Goal: Ask a question: Seek information or help from site administrators or community

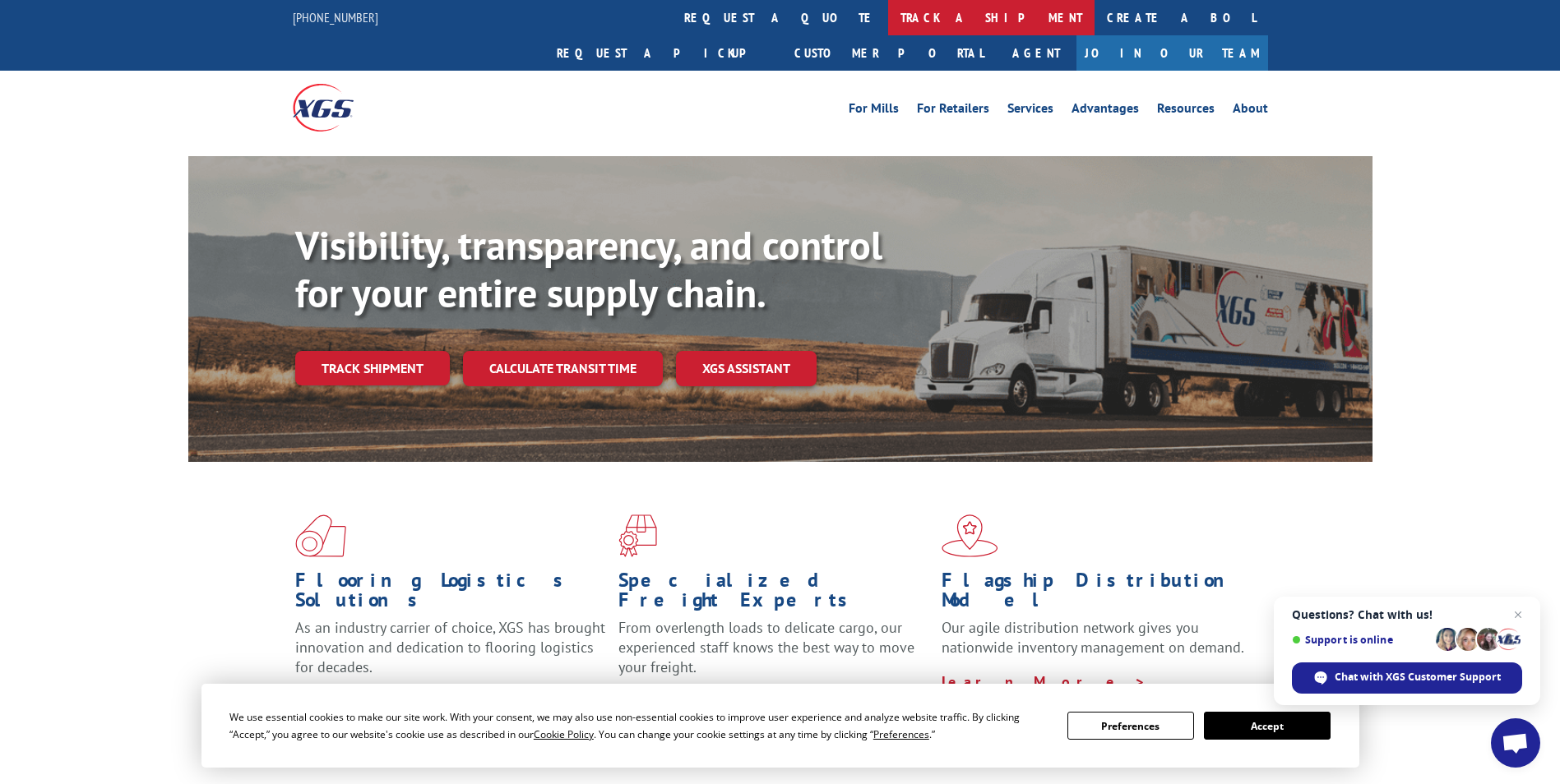
click at [888, 20] on link "track a shipment" at bounding box center [991, 17] width 207 height 35
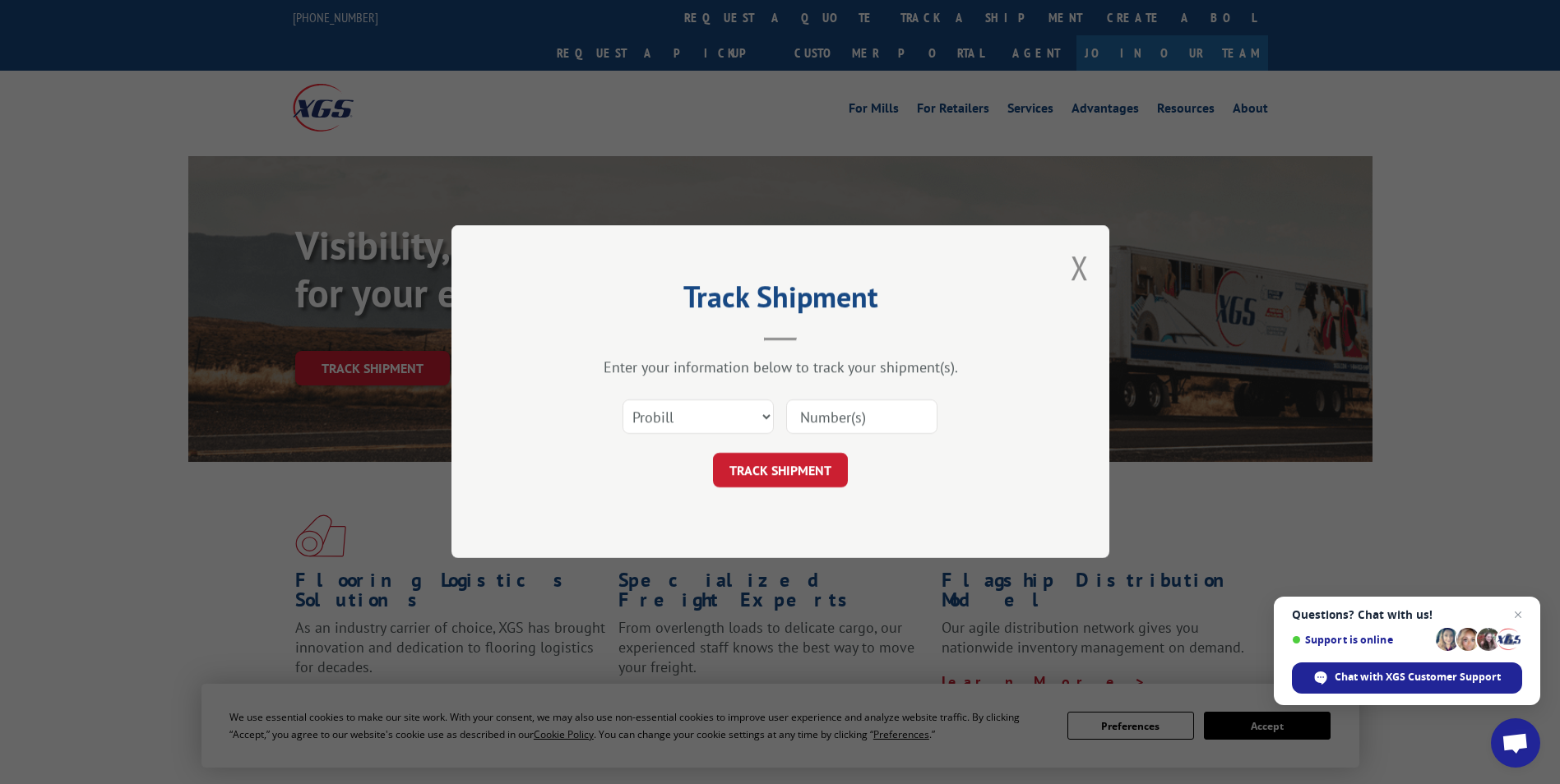
click at [863, 412] on input at bounding box center [861, 417] width 151 height 34
click at [735, 415] on select "Select category... Probill BOL PO" at bounding box center [697, 417] width 151 height 34
select select "bol"
click at [622, 400] on select "Select category... Probill BOL PO" at bounding box center [697, 417] width 151 height 34
click at [819, 422] on input at bounding box center [861, 417] width 151 height 34
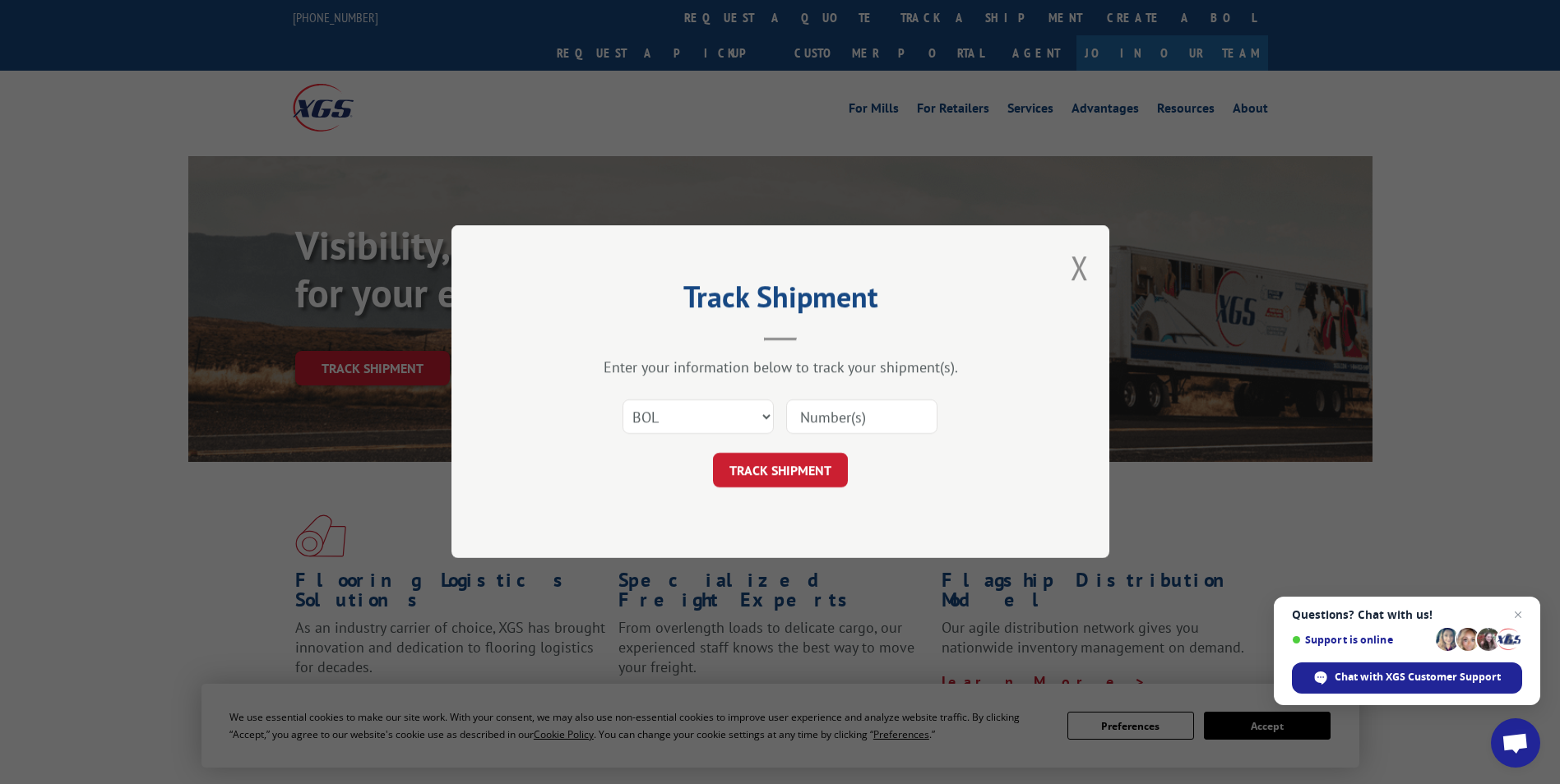
paste input "531118170"
type input "531118170"
click at [782, 469] on button "TRACK SHIPMENT" at bounding box center [780, 471] width 135 height 34
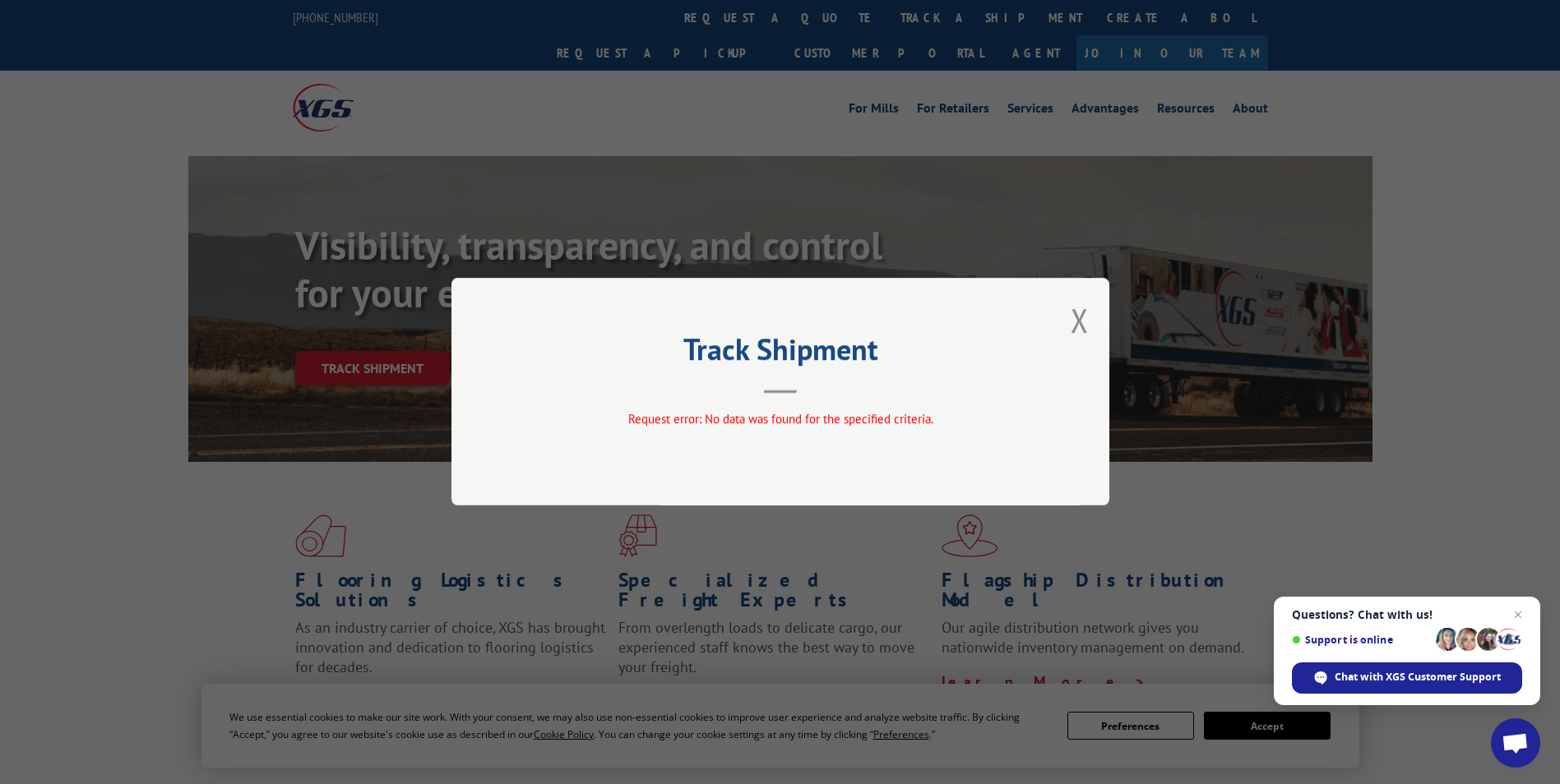
click at [1080, 328] on button "Close modal" at bounding box center [1079, 320] width 18 height 44
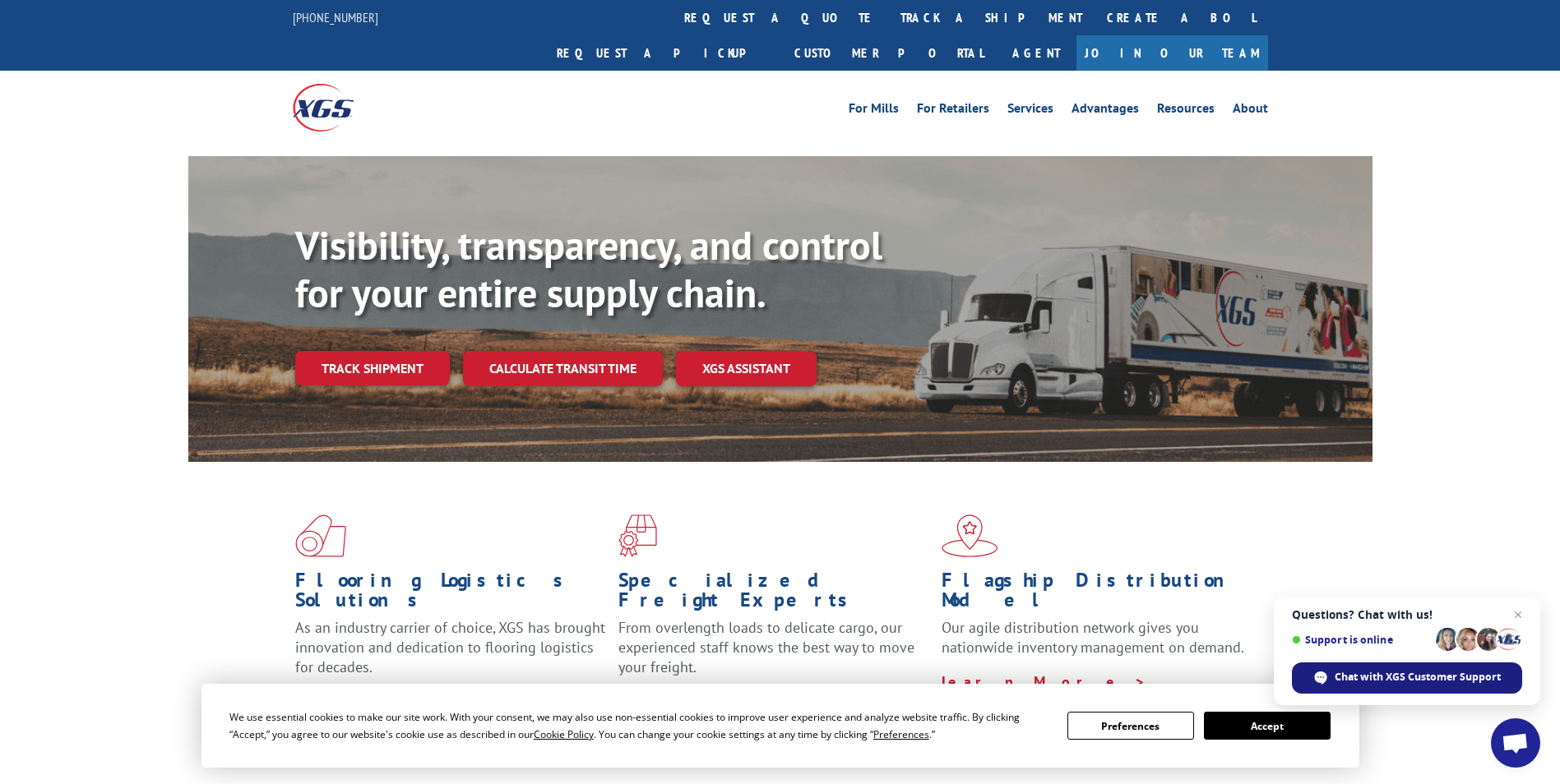
click at [1385, 673] on span "Chat with XGS Customer Support" at bounding box center [1417, 677] width 166 height 15
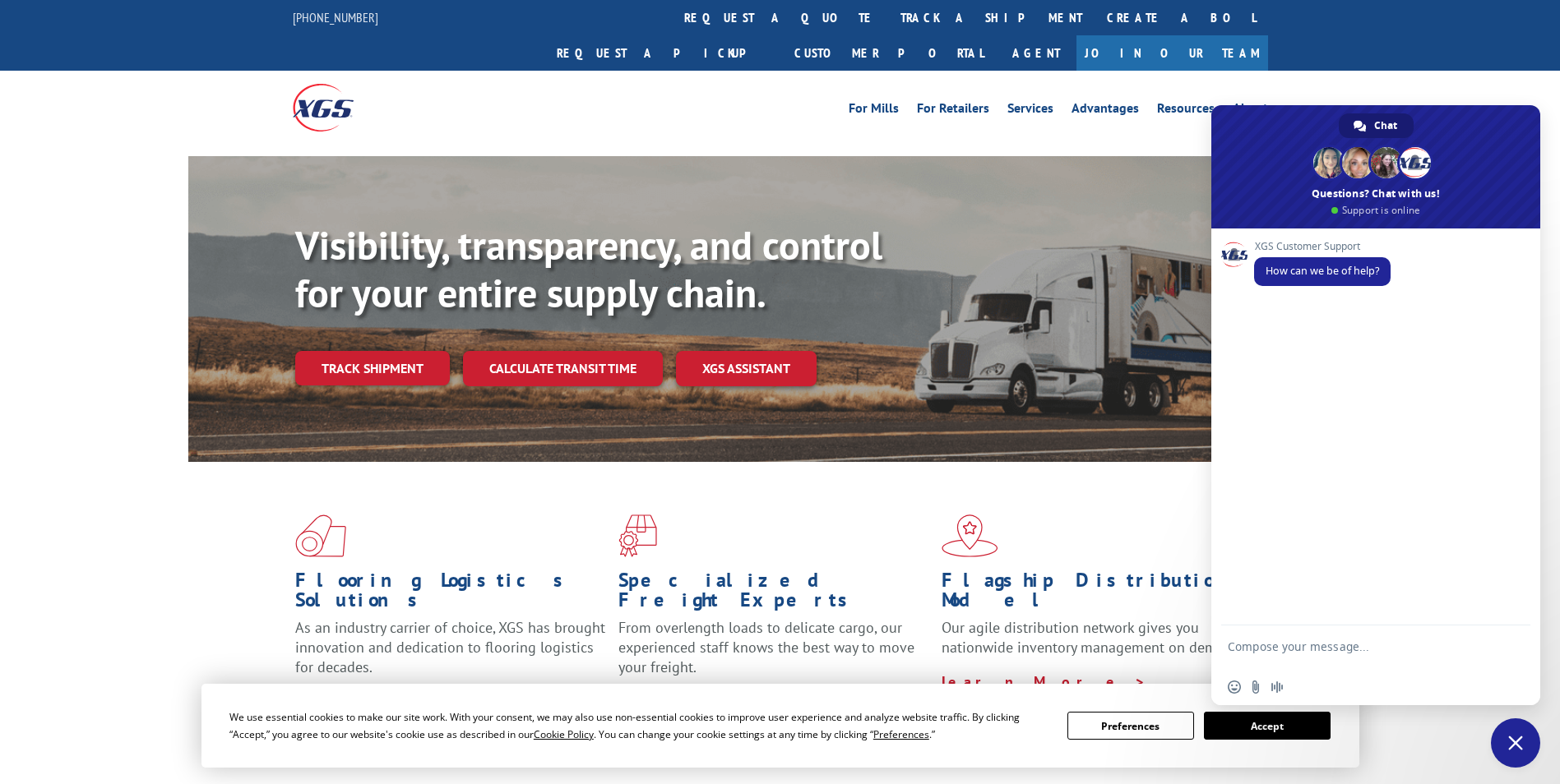
click at [1295, 649] on textarea "Compose your message..." at bounding box center [1357, 654] width 259 height 30
type textarea "Did CHR 531118170 pickup?"
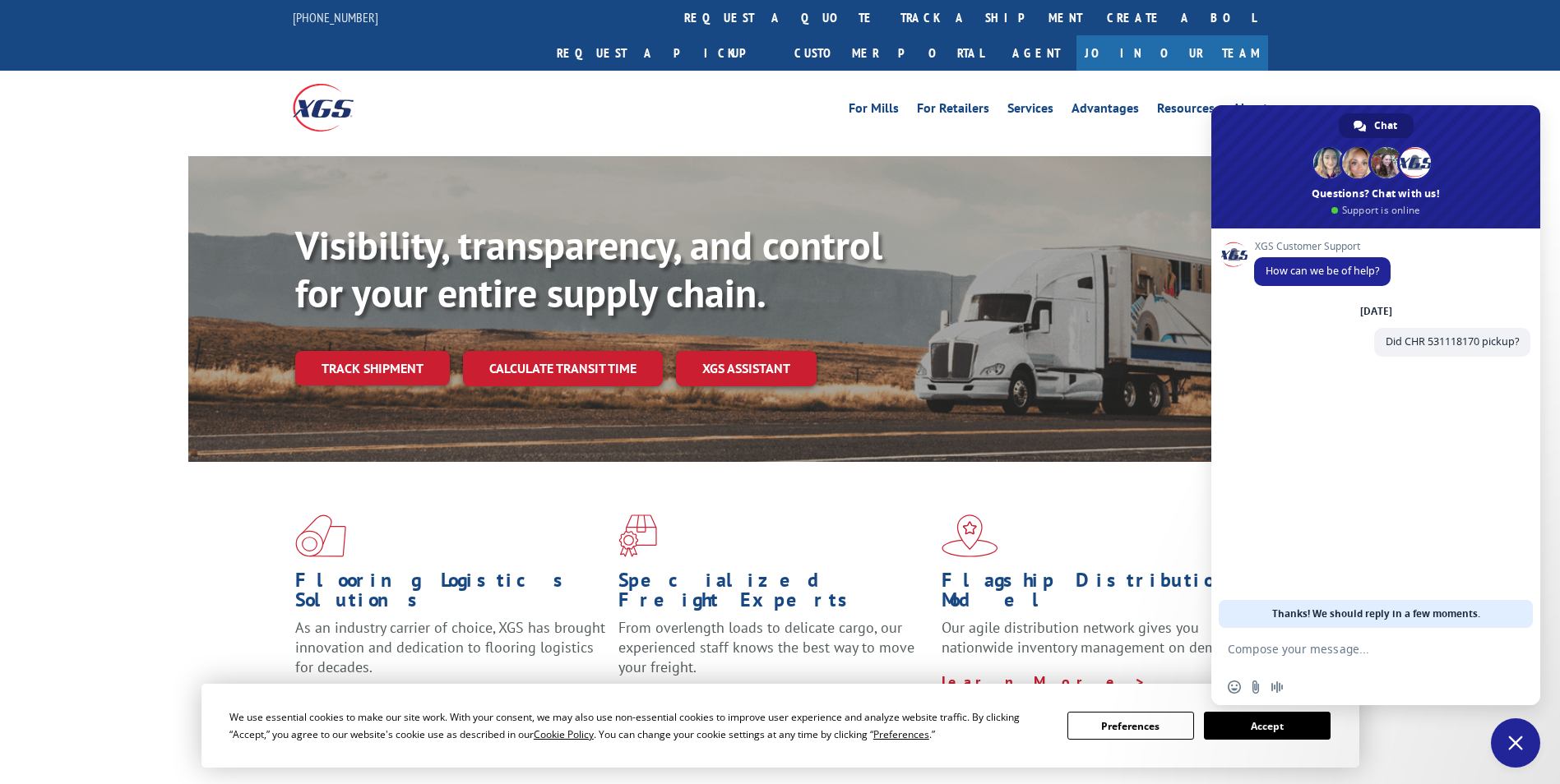
drag, startPoint x: 740, startPoint y: 15, endPoint x: 744, endPoint y: 30, distance: 15.5
click at [888, 15] on link "track a shipment" at bounding box center [991, 17] width 207 height 35
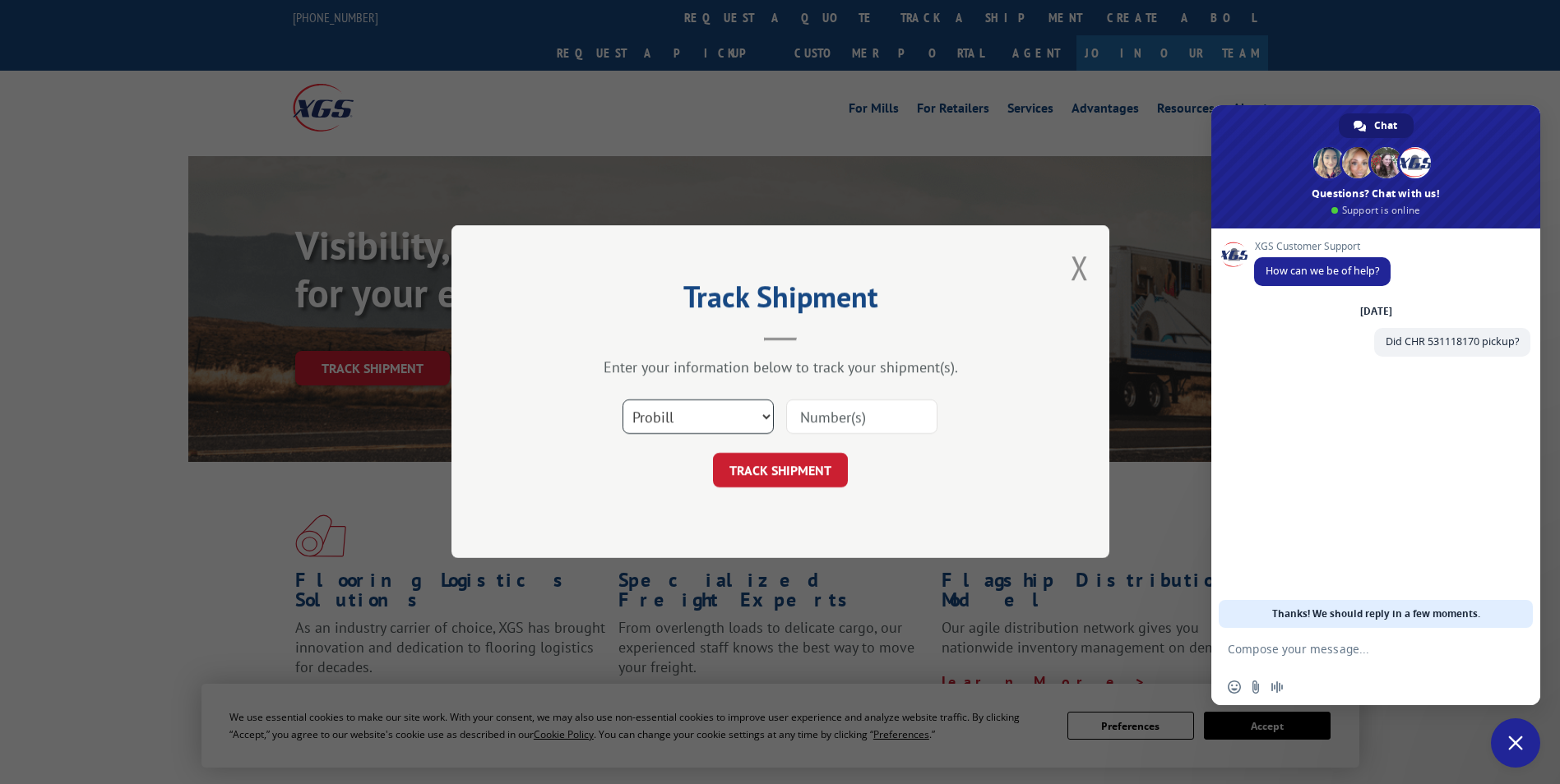
click at [742, 407] on select "Select category... Probill BOL PO" at bounding box center [697, 417] width 151 height 34
click at [622, 400] on select "Select category... Probill BOL PO" at bounding box center [697, 417] width 151 height 34
drag, startPoint x: 711, startPoint y: 420, endPoint x: 703, endPoint y: 434, distance: 16.1
click at [711, 420] on select "Select category... Probill BOL PO" at bounding box center [697, 417] width 151 height 34
select select "po"
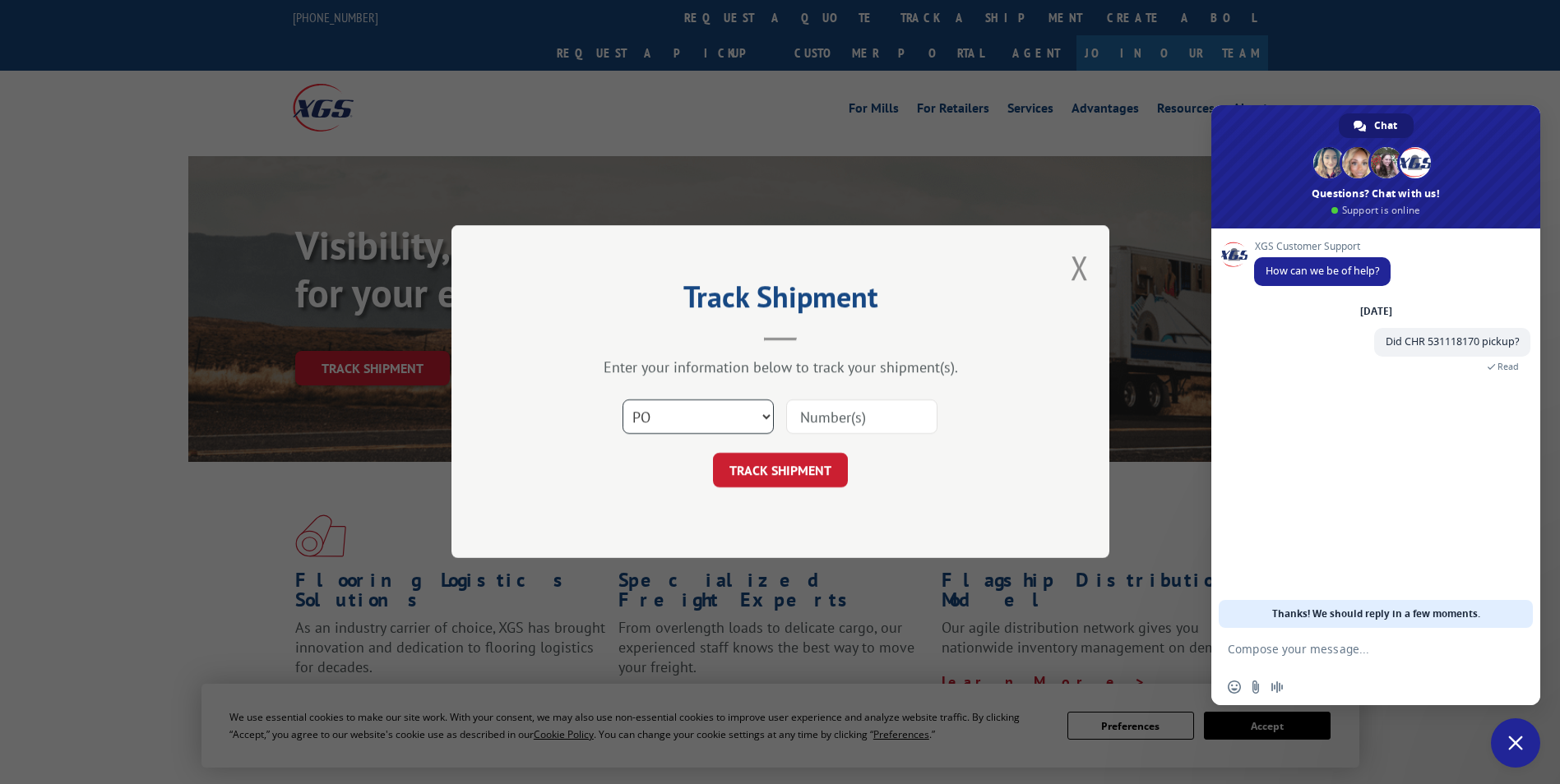
click at [622, 400] on select "Select category... Probill BOL PO" at bounding box center [697, 417] width 151 height 34
click at [940, 416] on div "Select category... Probill BOL PO" at bounding box center [780, 418] width 493 height 55
click at [838, 429] on input at bounding box center [861, 417] width 151 height 34
paste input "57545"
type input "57545"
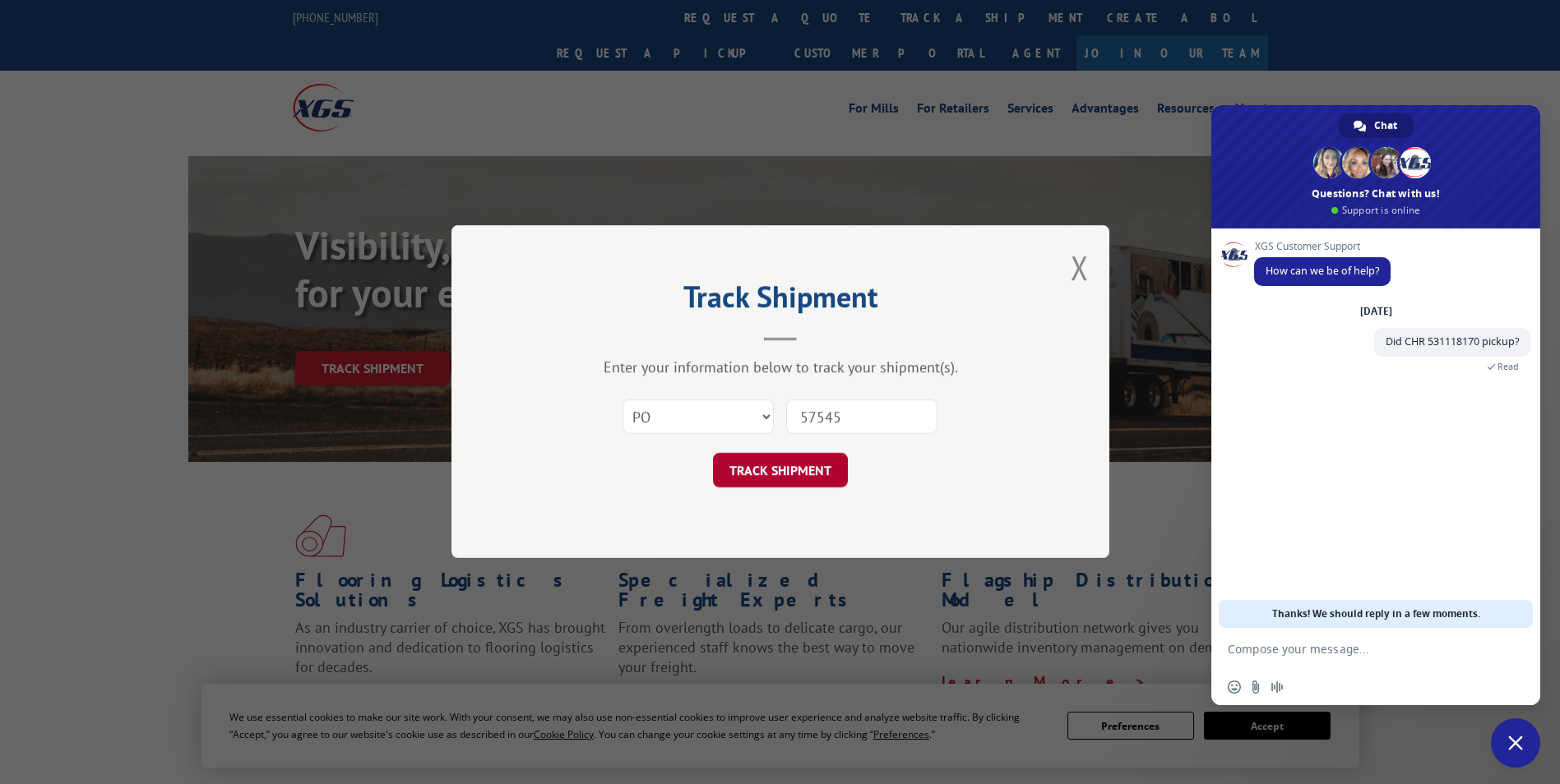
click at [792, 472] on button "TRACK SHIPMENT" at bounding box center [780, 471] width 135 height 34
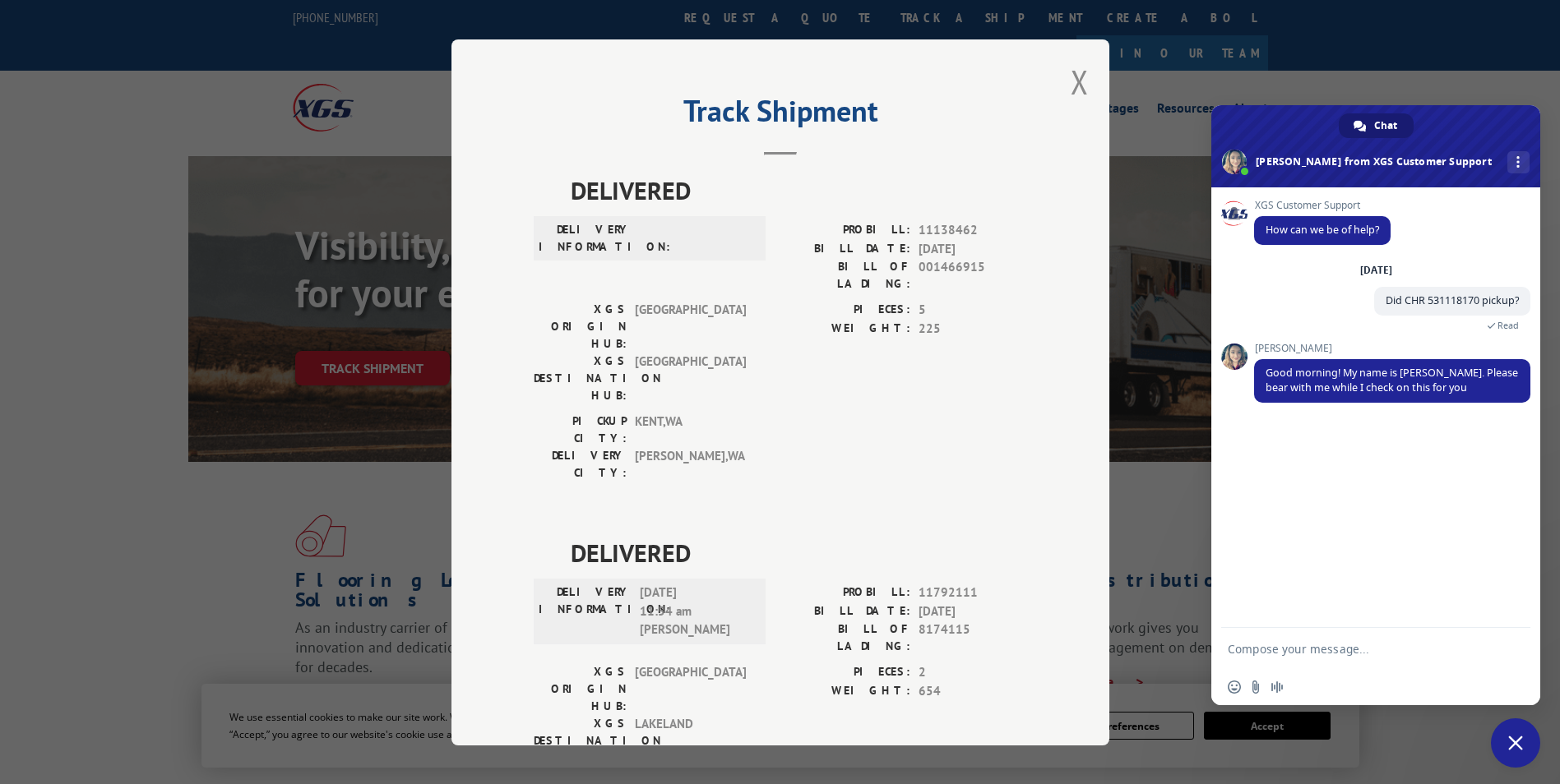
click at [1335, 674] on div "Insert an emoji Send a file Audio message" at bounding box center [1375, 687] width 329 height 36
click at [1337, 657] on form at bounding box center [1357, 650] width 259 height 44
click at [1344, 639] on form at bounding box center [1357, 650] width 259 height 44
click at [1285, 644] on textarea "Compose your message..." at bounding box center [1357, 648] width 259 height 15
type textarea "NVM I see it did :)"
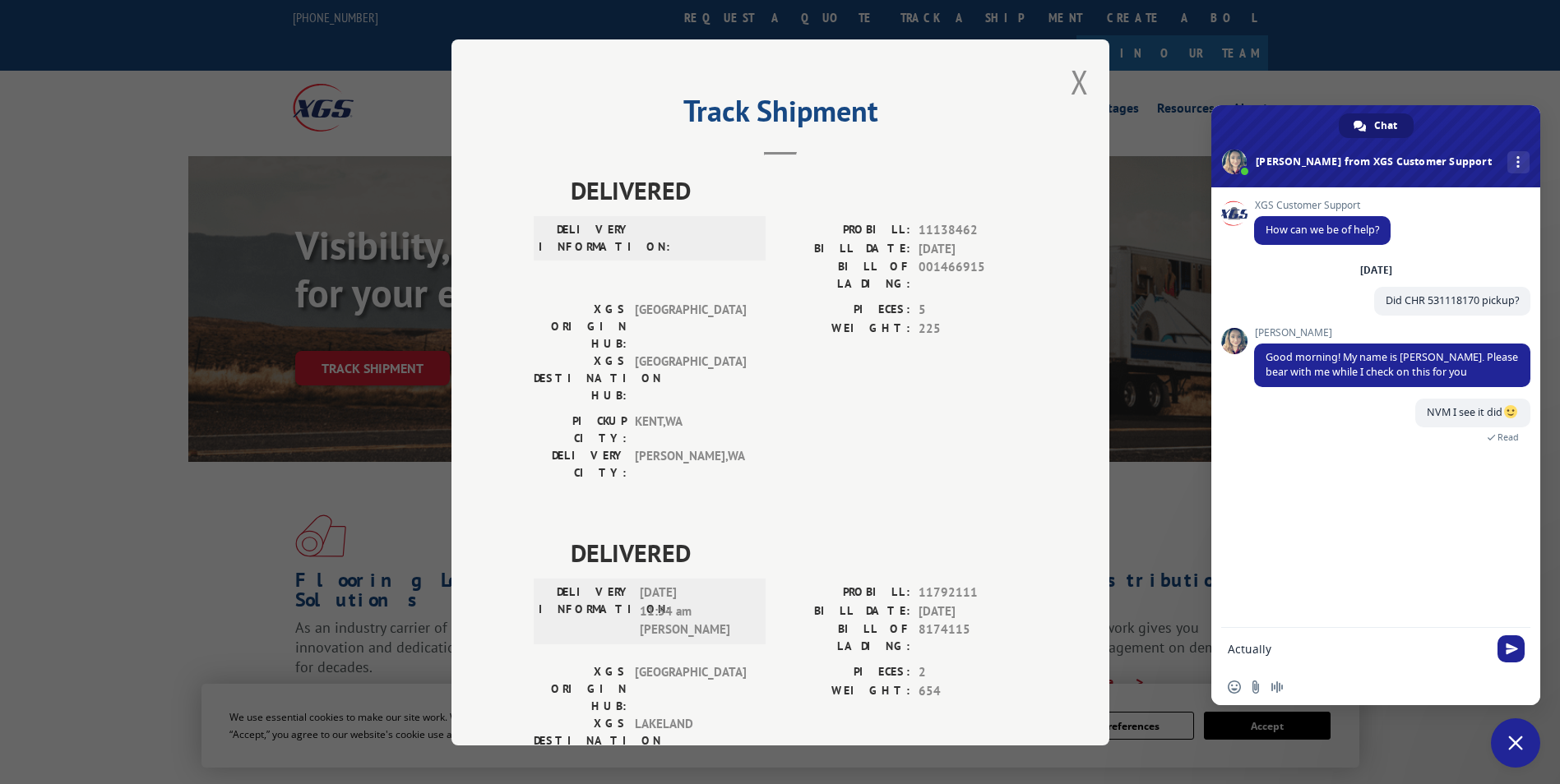
type textarea "Actually"
paste textarea "57545"
type textarea "its PO 57545"
click at [1329, 659] on form at bounding box center [1357, 650] width 259 height 44
click at [1321, 649] on textarea "Compose your message..." at bounding box center [1357, 648] width 259 height 15
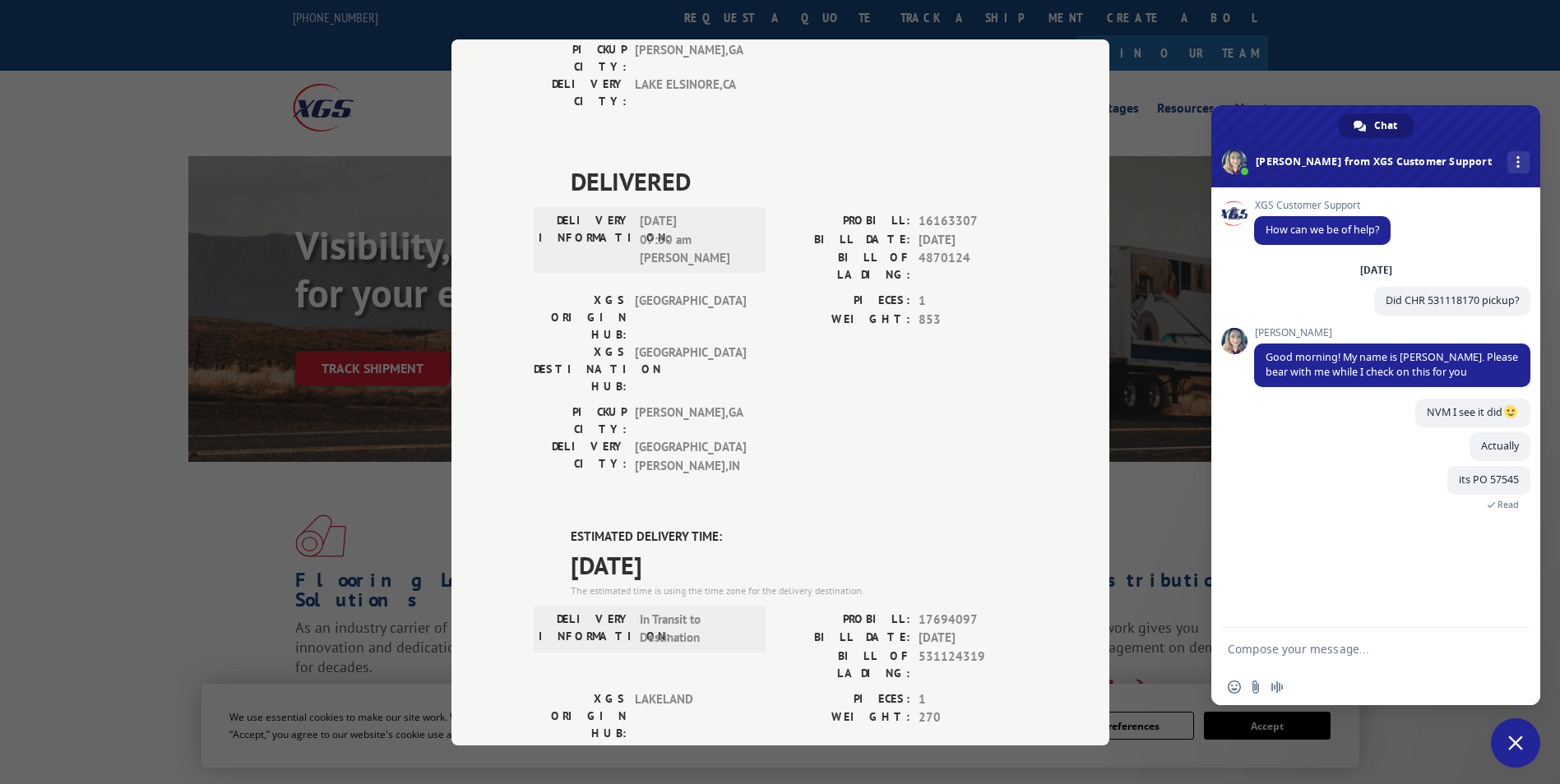
scroll to position [1104, 0]
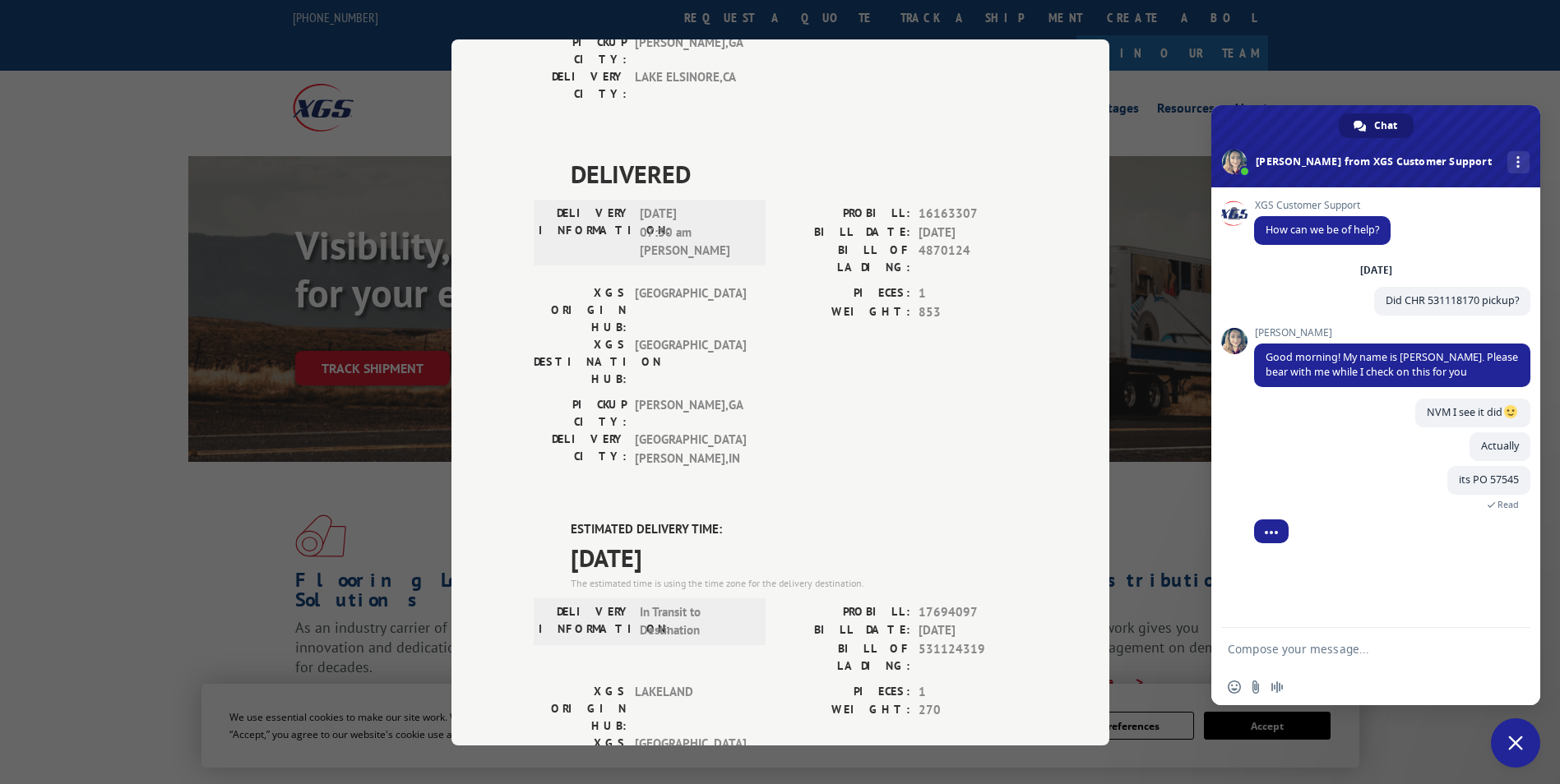
click at [1173, 304] on div "Track Shipment DELIVERED DELIVERY INFORMATION: PROBILL: 11138462 BILL DATE: [DA…" at bounding box center [780, 392] width 1560 height 784
click at [1201, 68] on div "Track Shipment DELIVERED DELIVERY INFORMATION: PROBILL: 11138462 BILL DATE: [DA…" at bounding box center [780, 392] width 1560 height 784
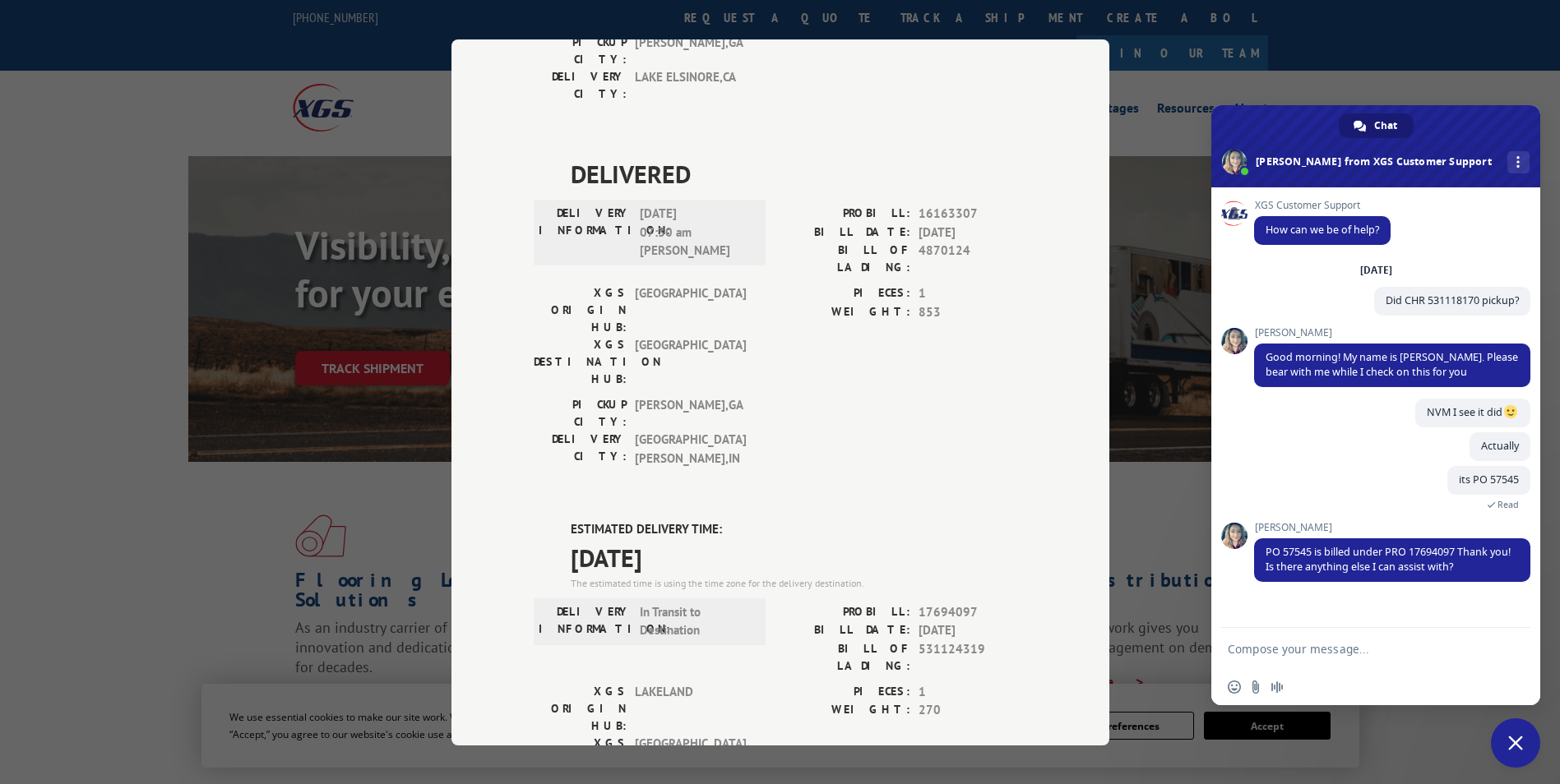
click at [1350, 635] on form at bounding box center [1357, 650] width 259 height 44
click at [1348, 641] on form at bounding box center [1357, 650] width 259 height 44
click at [1417, 549] on span "PO 57545 is billed under PRO 17694097 Thank you! Is there anything else I can a…" at bounding box center [1388, 560] width 245 height 29
click at [1277, 644] on textarea "Compose your message..." at bounding box center [1357, 648] width 259 height 15
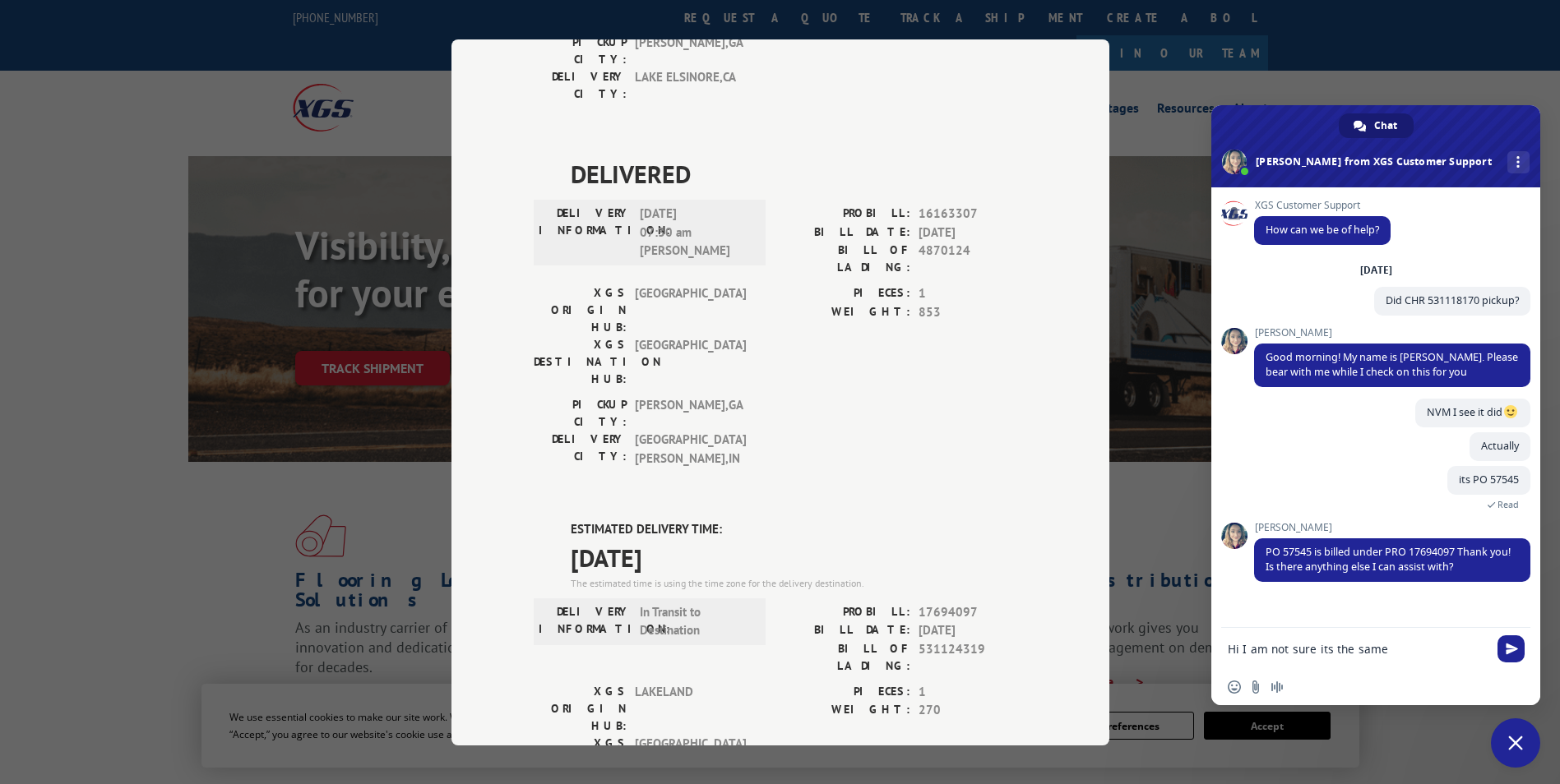
type textarea "Hi I am not sure its the same"
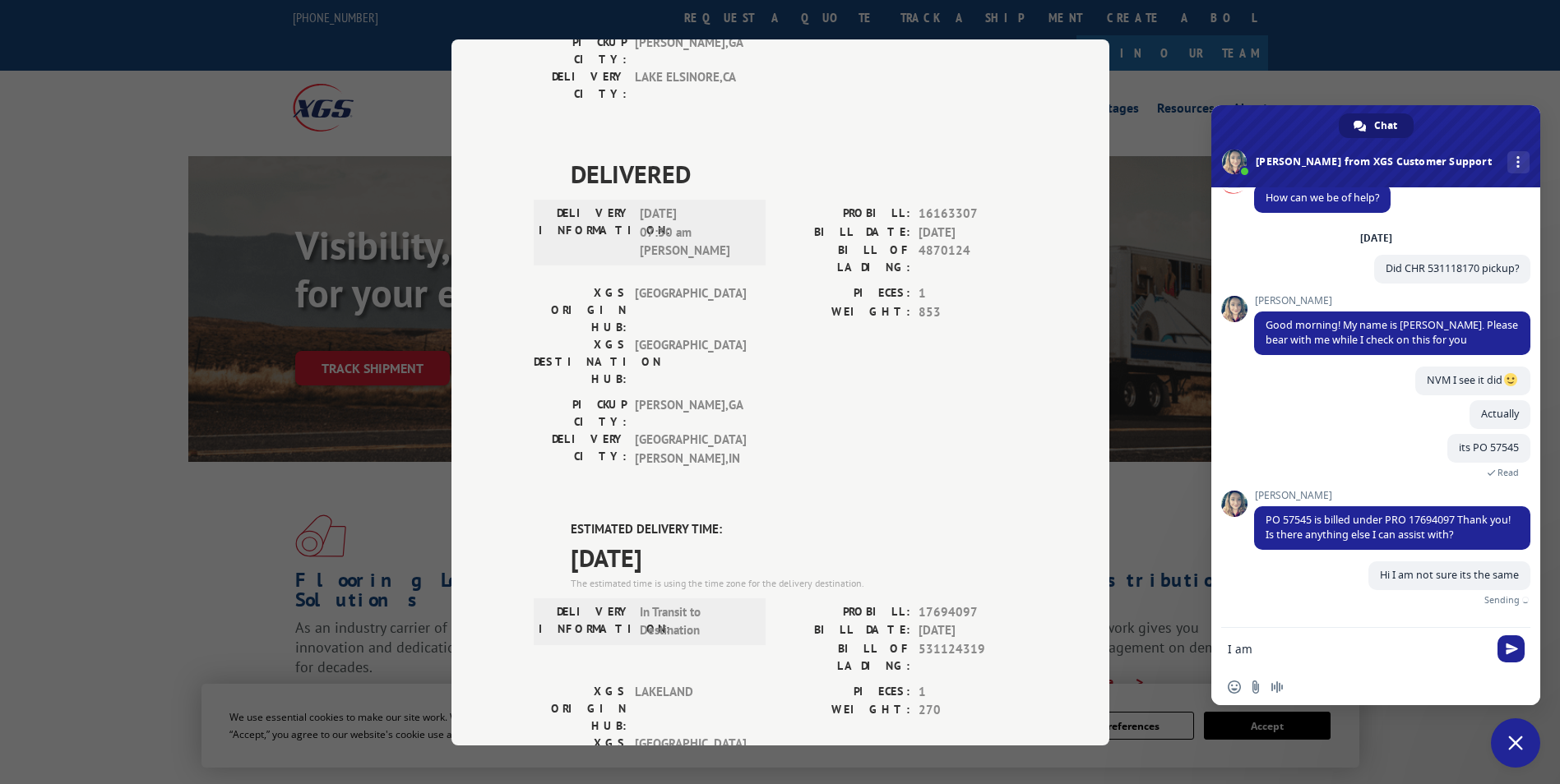
scroll to position [13, 0]
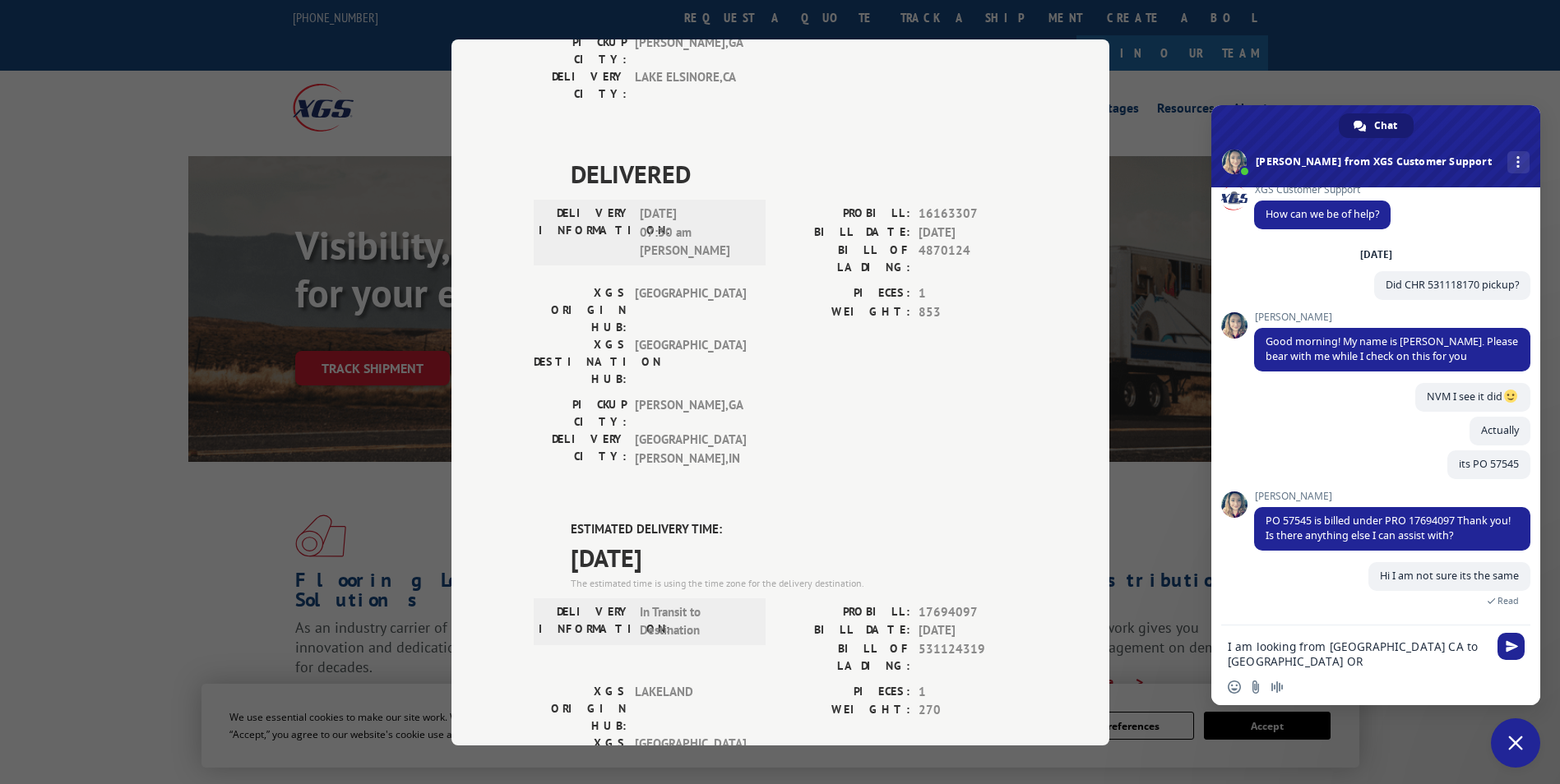
type textarea "I am looking from [GEOGRAPHIC_DATA] CA to [GEOGRAPHIC_DATA] OR"
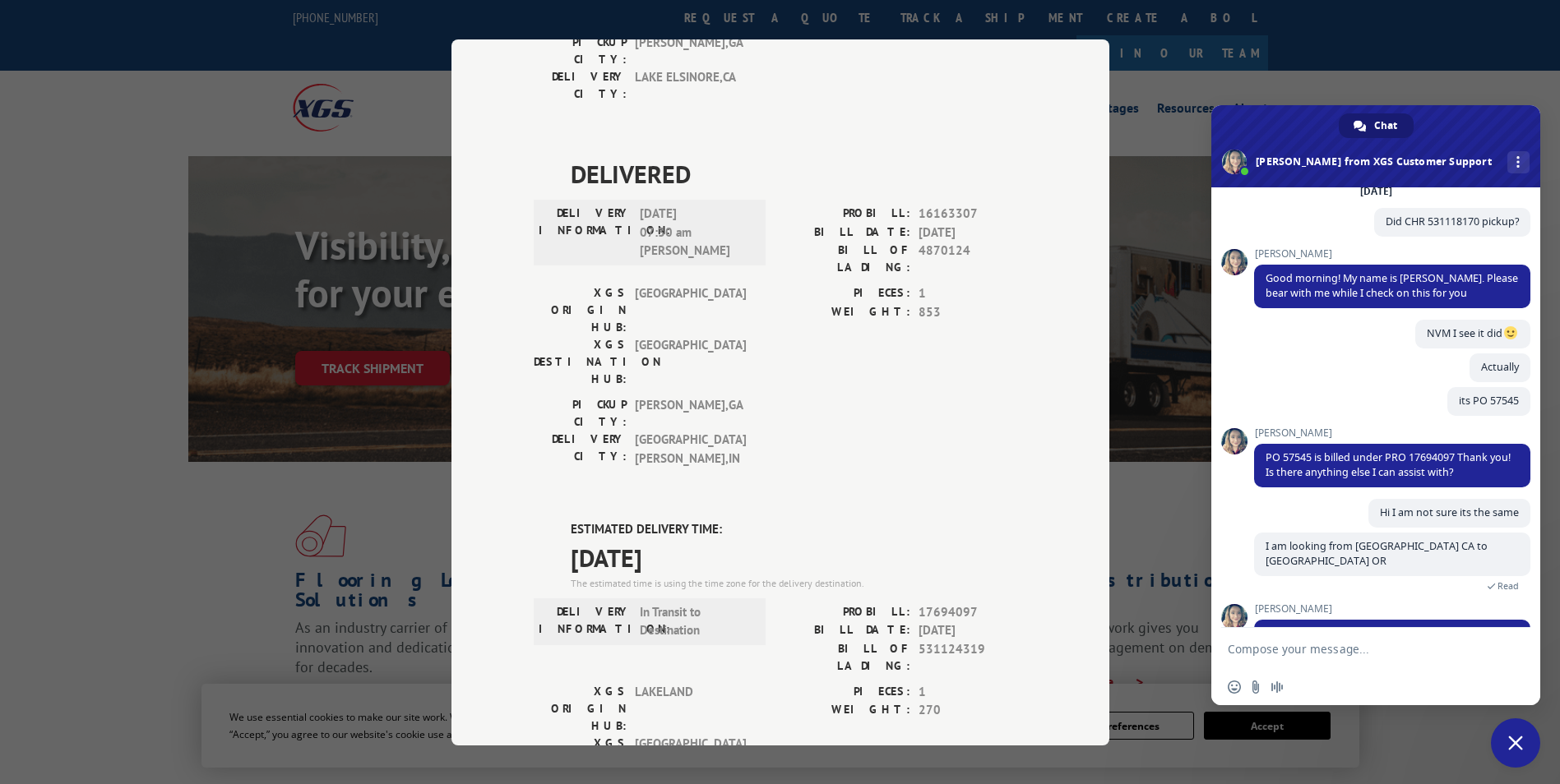
scroll to position [119, 0]
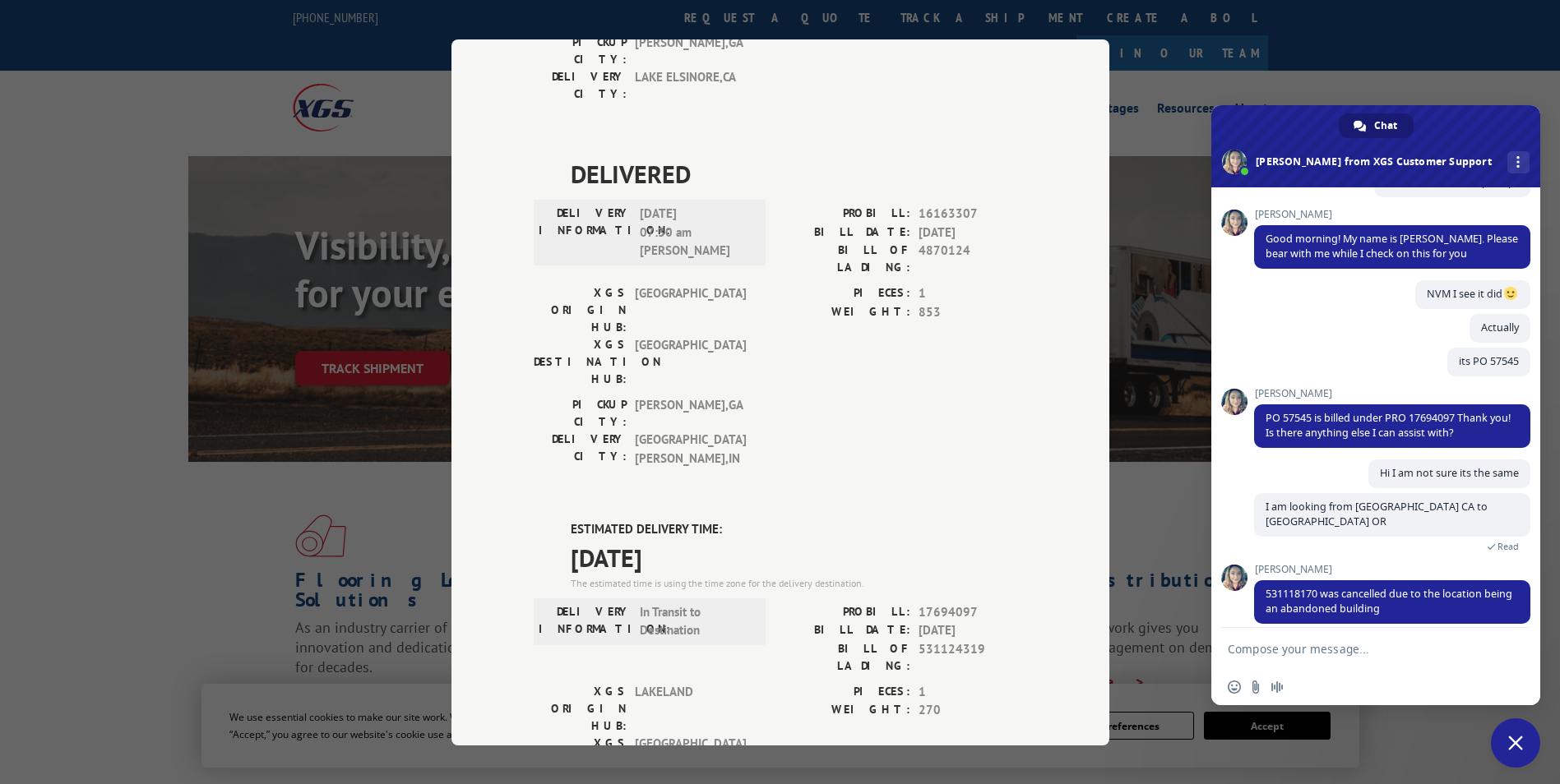
click at [1311, 643] on textarea "Compose your message..." at bounding box center [1357, 648] width 259 height 15
click at [1302, 587] on span "531118170 was cancelled due to the location being an abandoned building" at bounding box center [1388, 601] width 247 height 29
copy span "531118170"
click at [1304, 630] on form at bounding box center [1357, 650] width 259 height 44
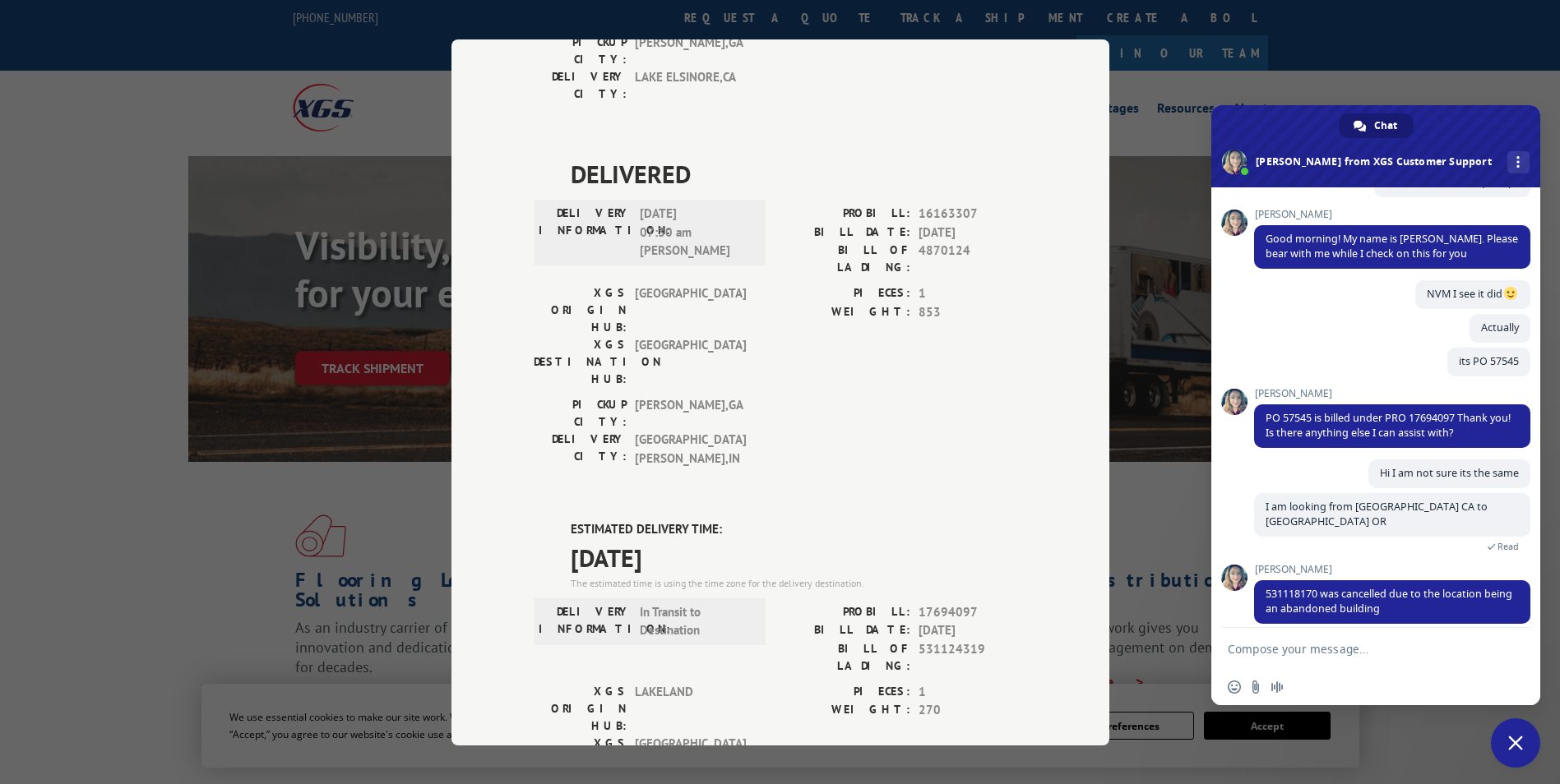
click at [1280, 643] on textarea "Compose your message..." at bounding box center [1357, 648] width 259 height 15
click at [1255, 641] on form at bounding box center [1357, 650] width 259 height 44
click at [1254, 649] on textarea "Compose your message..." at bounding box center [1357, 648] width 259 height 15
type textarea "Okay thanks"
